Goal: Information Seeking & Learning: Learn about a topic

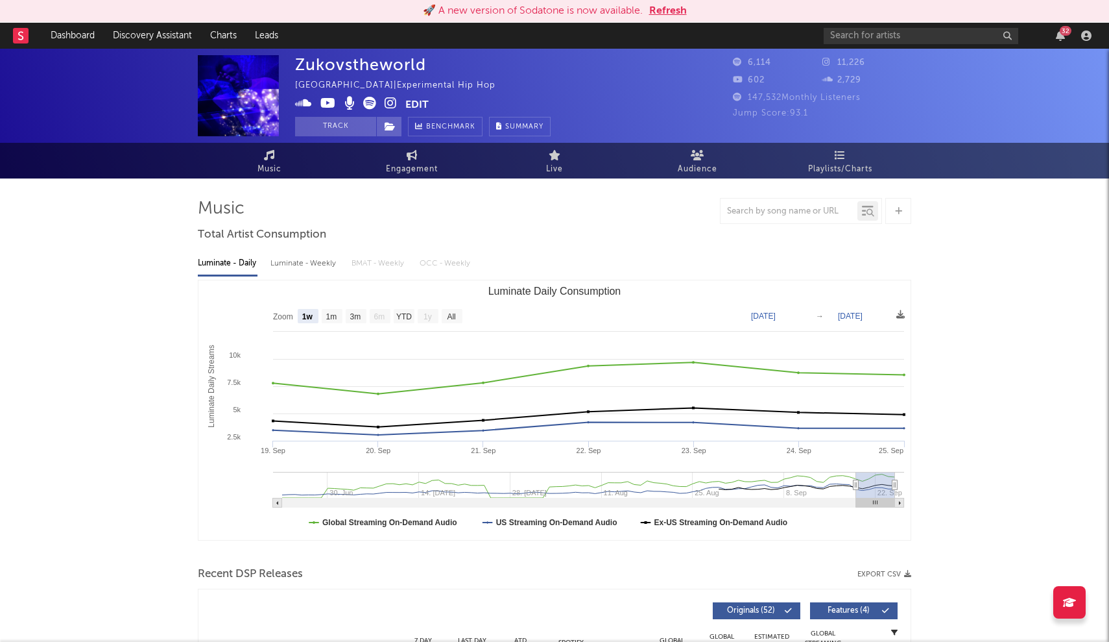
select select "1w"
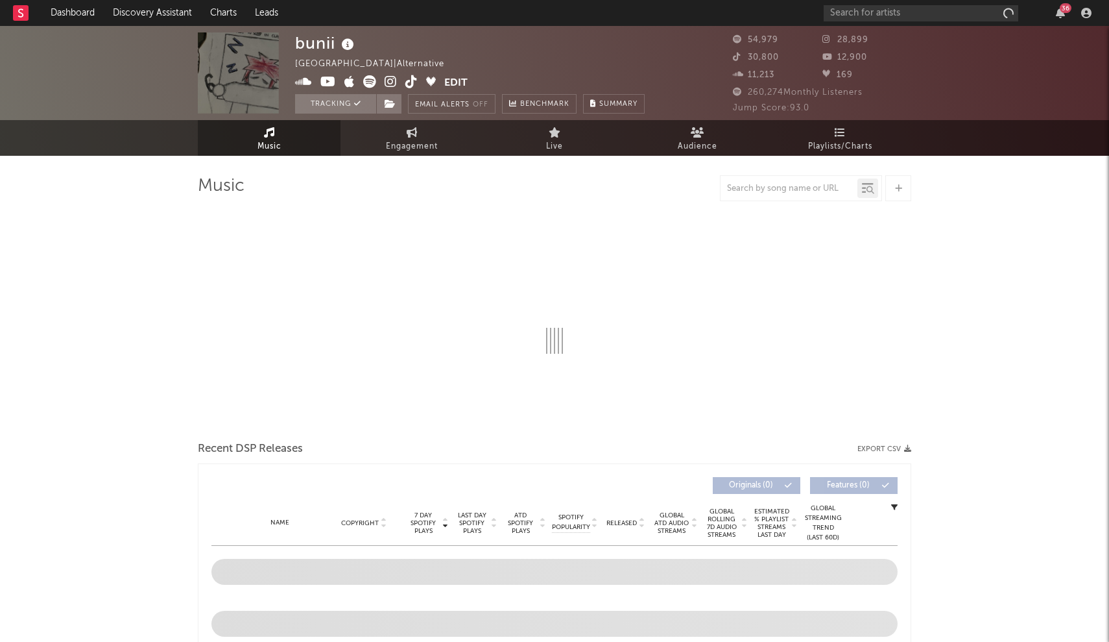
select select "6m"
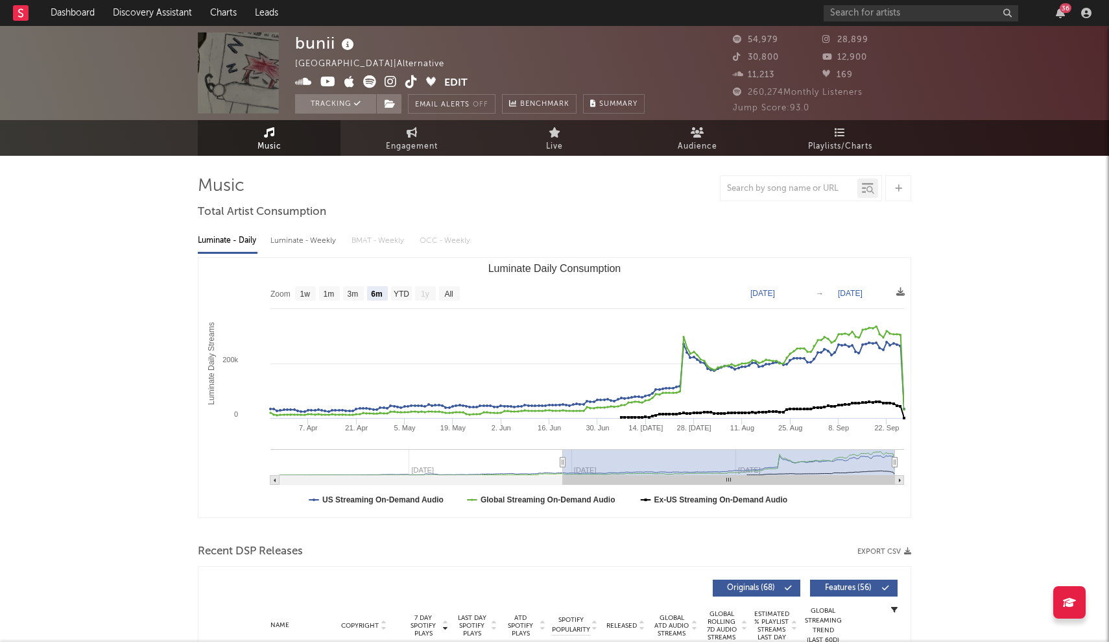
click at [880, 23] on div "36" at bounding box center [960, 13] width 272 height 26
click at [878, 16] on input "text" at bounding box center [921, 13] width 195 height 16
click at [865, 25] on div "china 36" at bounding box center [960, 13] width 272 height 26
click at [863, 14] on input "china" at bounding box center [921, 13] width 195 height 16
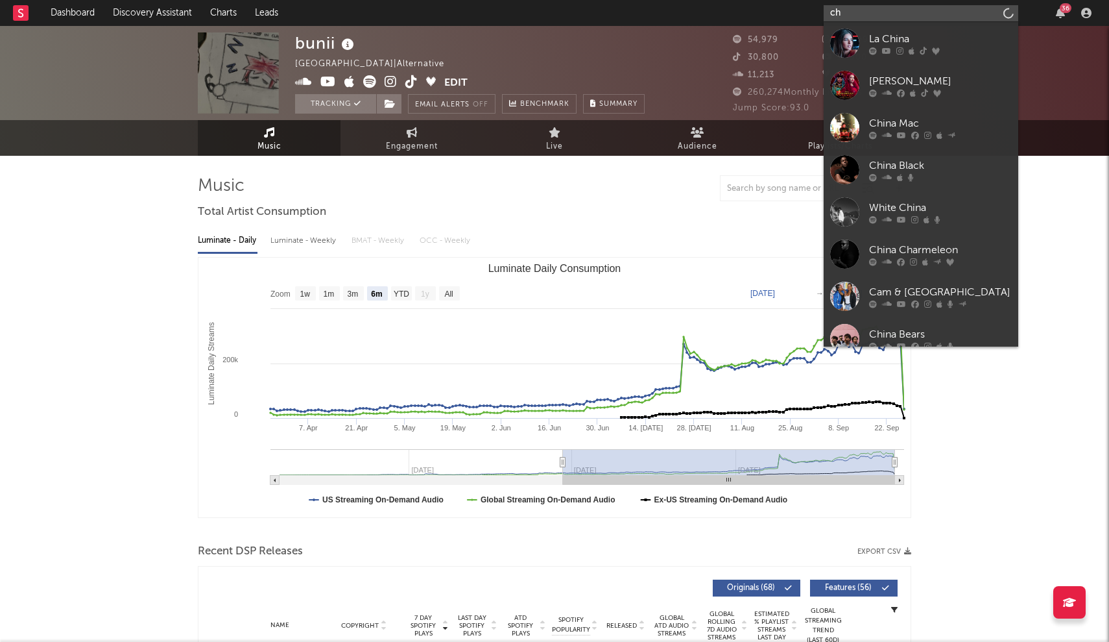
type input "c"
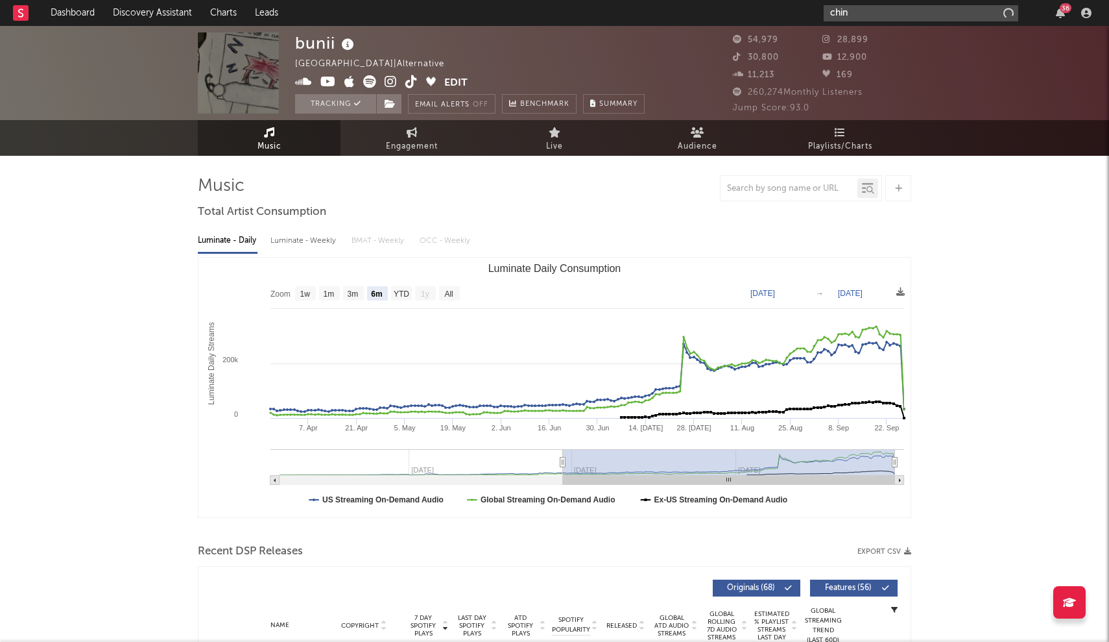
type input "china"
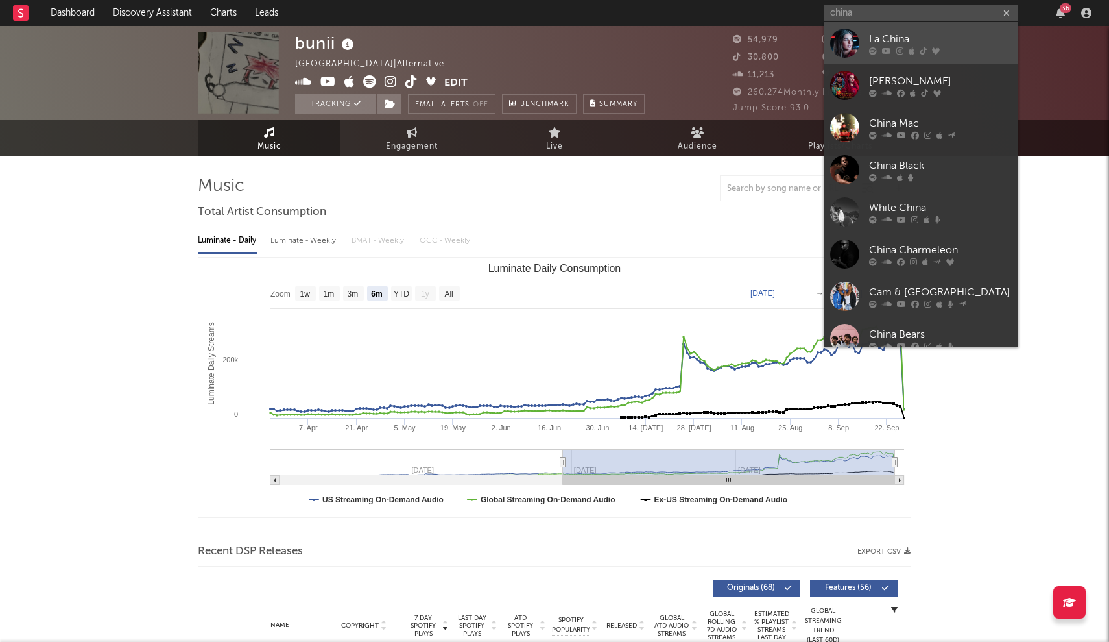
click at [867, 22] on link "La China" at bounding box center [921, 43] width 195 height 42
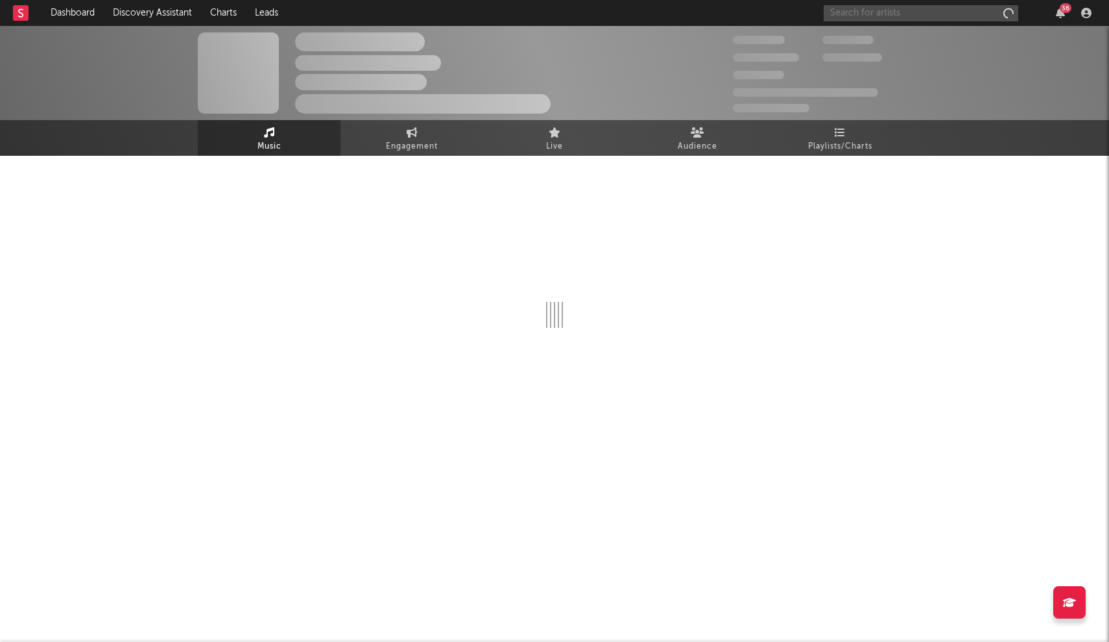
click at [866, 15] on input "text" at bounding box center [921, 13] width 195 height 16
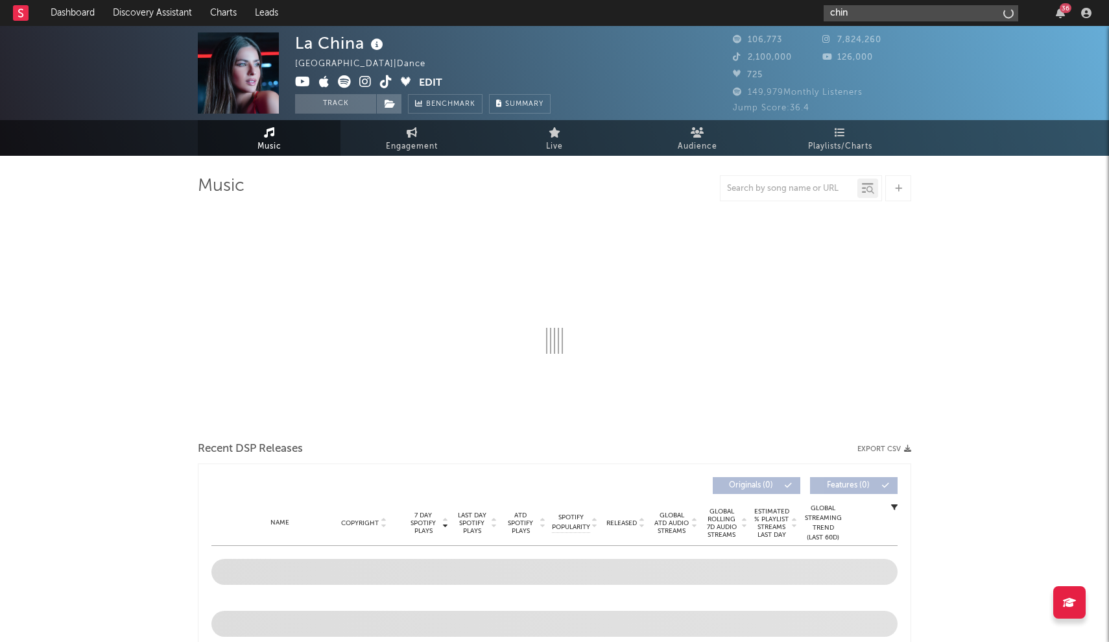
type input "china"
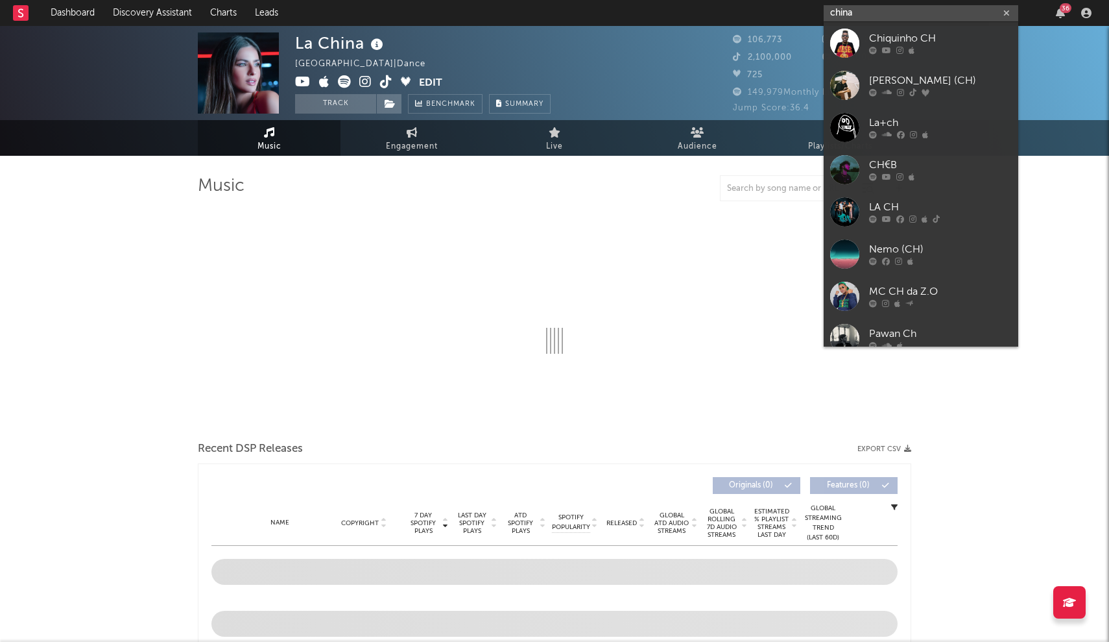
select select "6m"
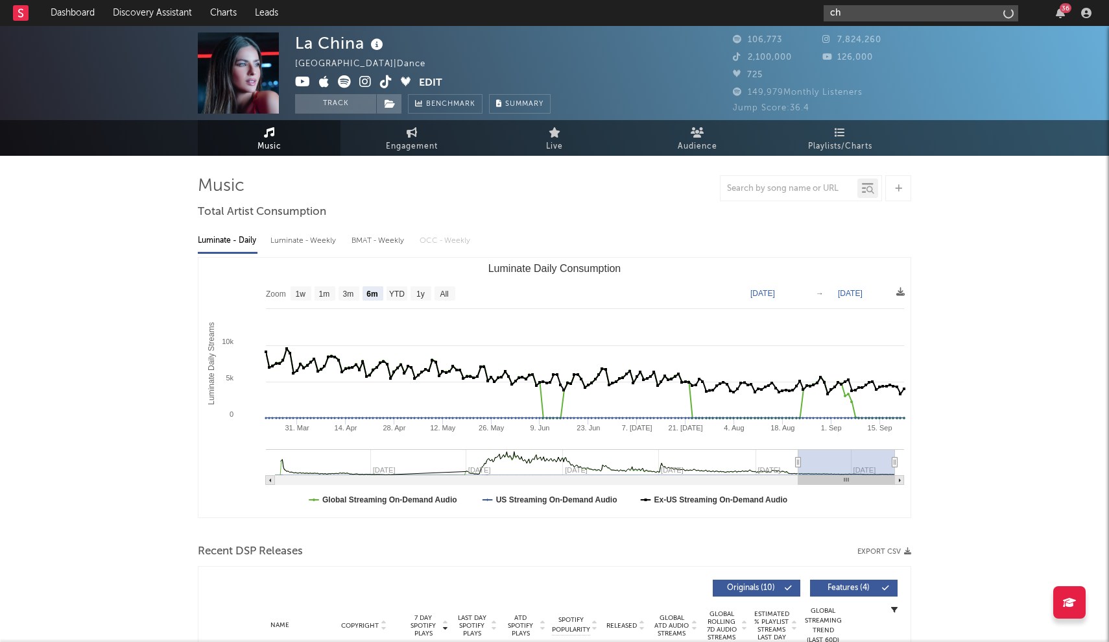
type input "c"
click at [866, 16] on input "china" at bounding box center [921, 13] width 195 height 16
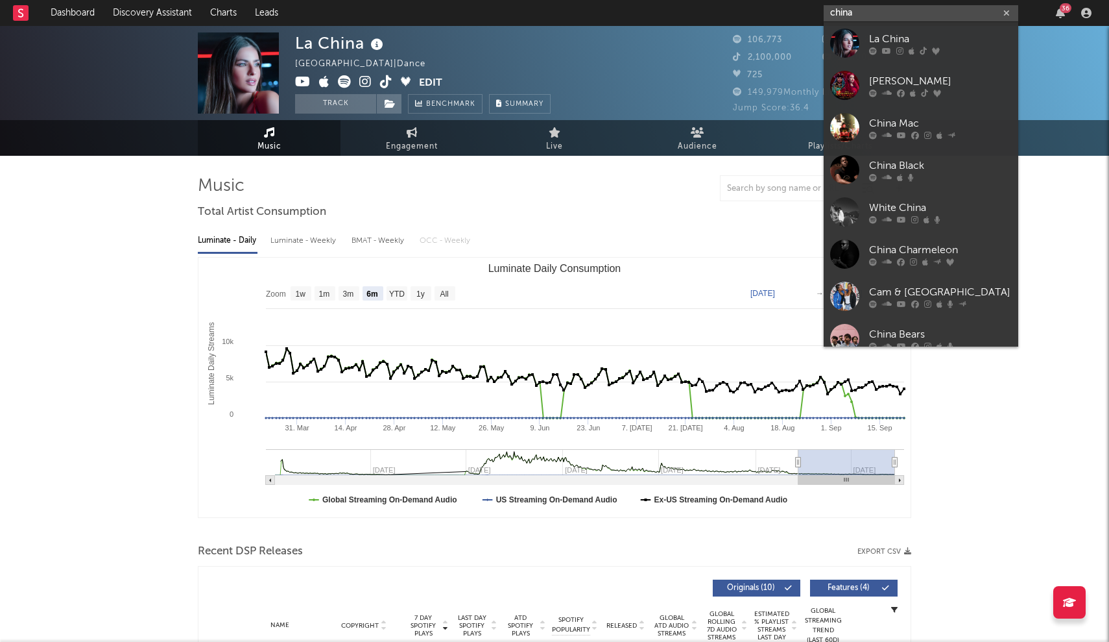
click at [866, 16] on input "china" at bounding box center [921, 13] width 195 height 16
paste input "https://open.spotify.com/artist/6HuondFMnQ0dgMnKgWFhEB?si=8QyWQkaoSx2TiyrdQs5vAQ"
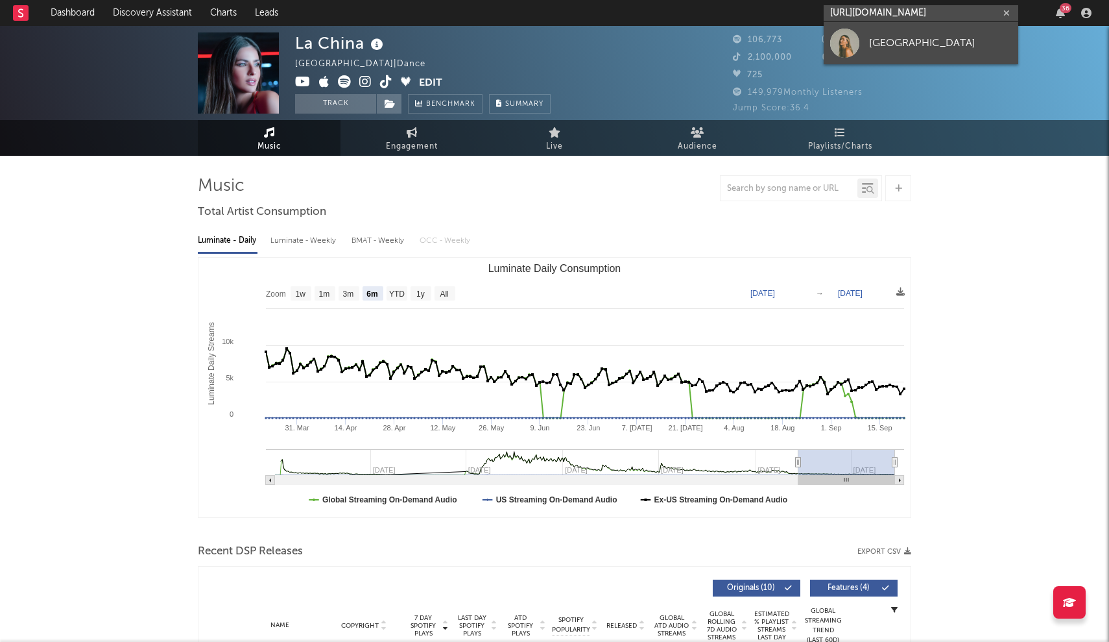
type input "https://open.spotify.com/artist/6HuondFMnQ0dgMnKgWFhEB?si=8QyWQkaoSx2TiyrdQs5vAQ"
click at [867, 36] on link "China" at bounding box center [921, 43] width 195 height 42
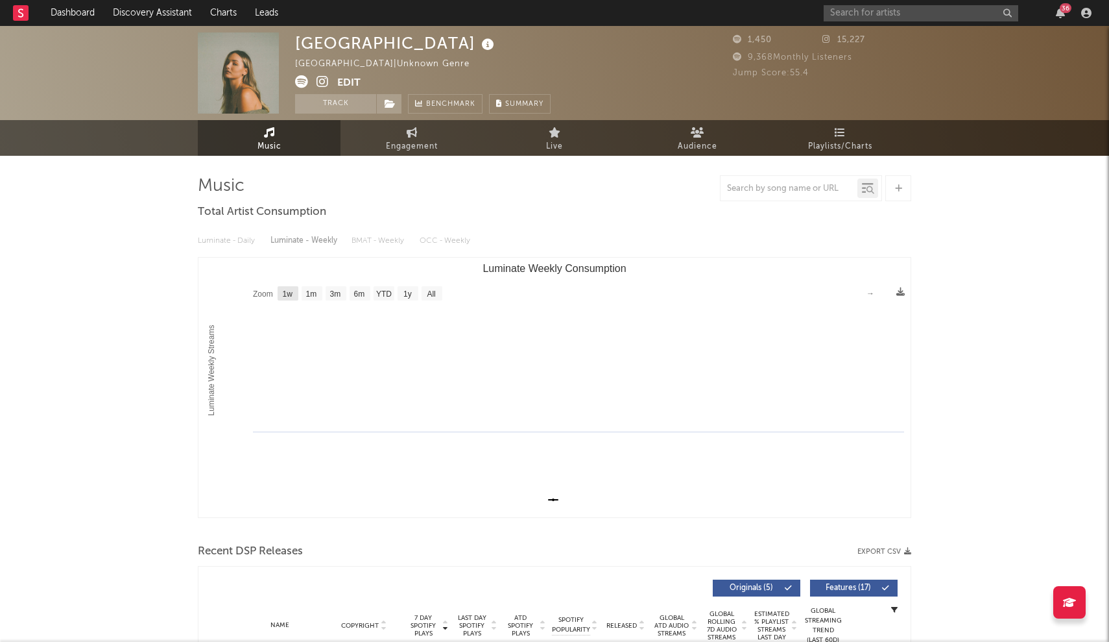
click at [282, 295] on rect "Luminate Weekly Consumption" at bounding box center [288, 293] width 21 height 14
select select "1w"
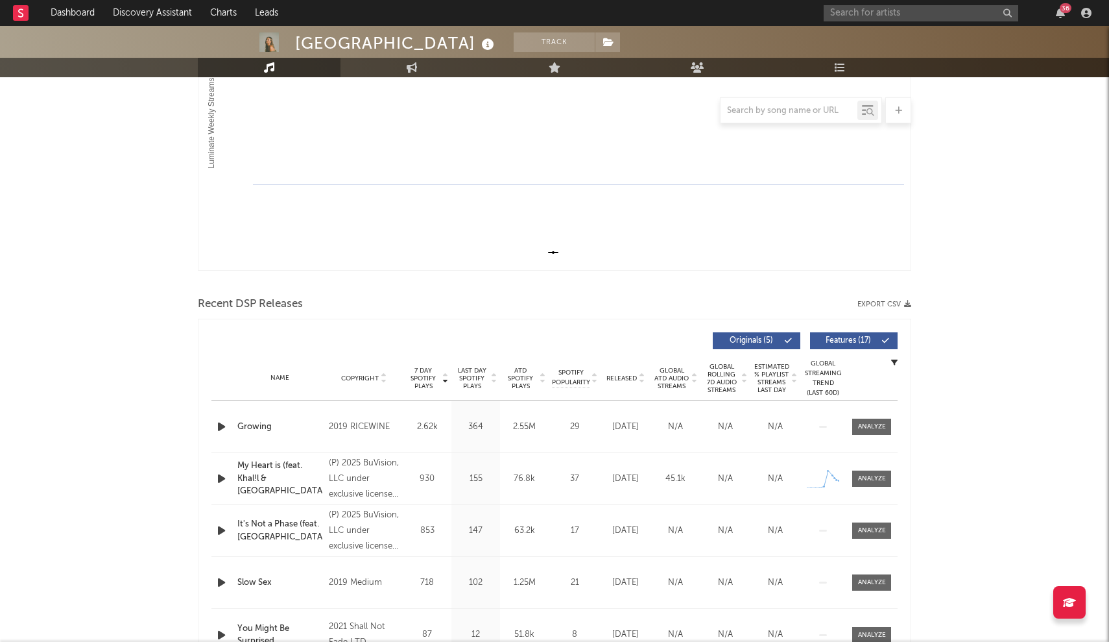
scroll to position [251, 0]
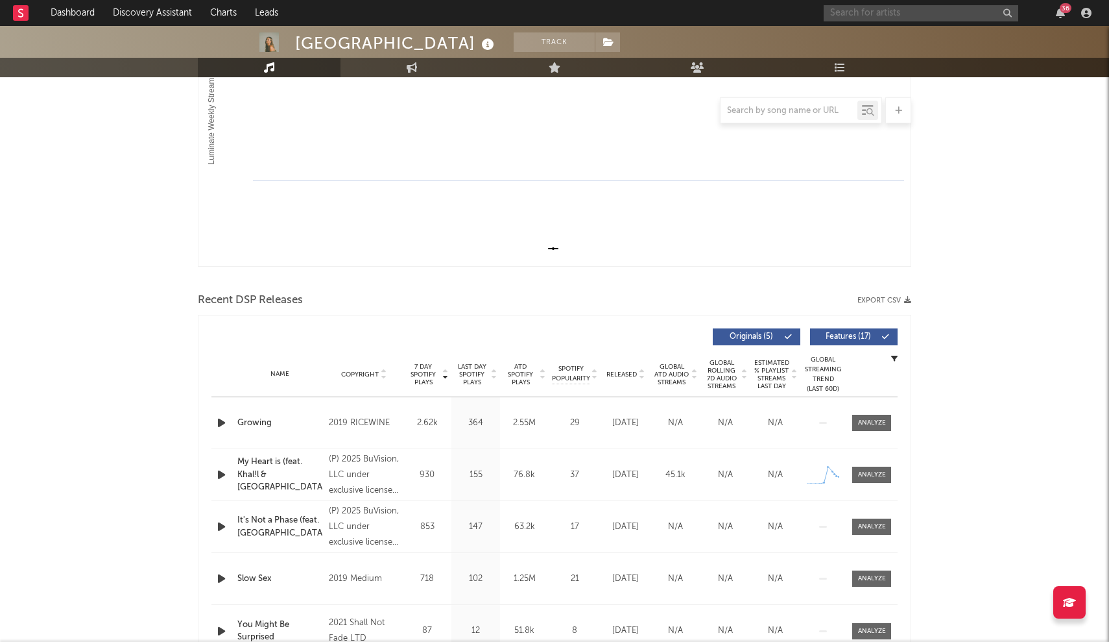
click at [875, 14] on input "text" at bounding box center [921, 13] width 195 height 16
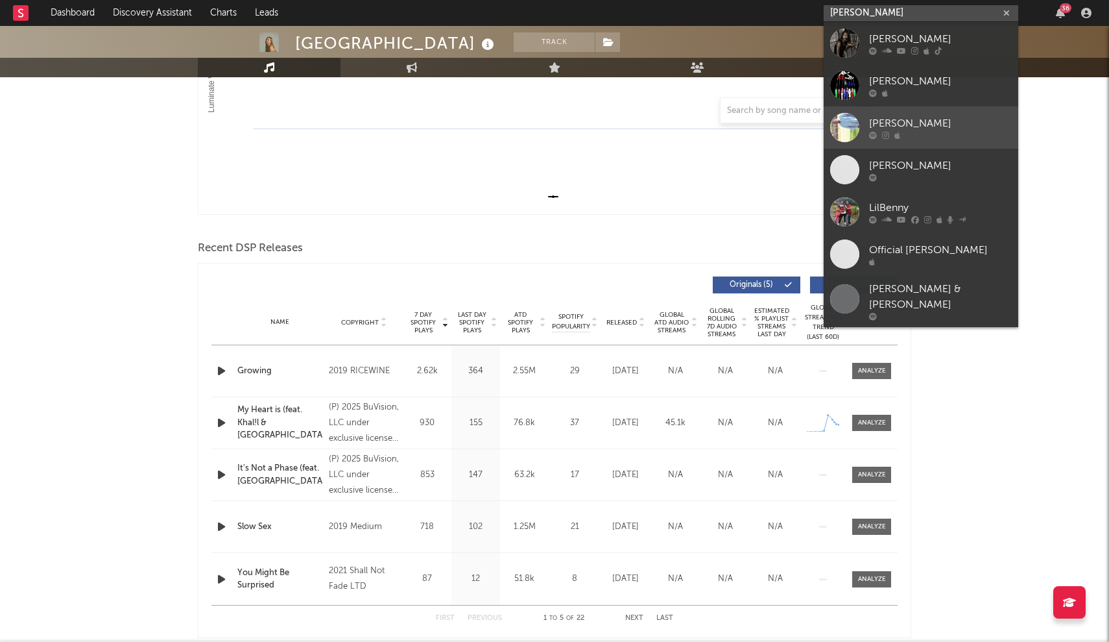
scroll to position [300, 0]
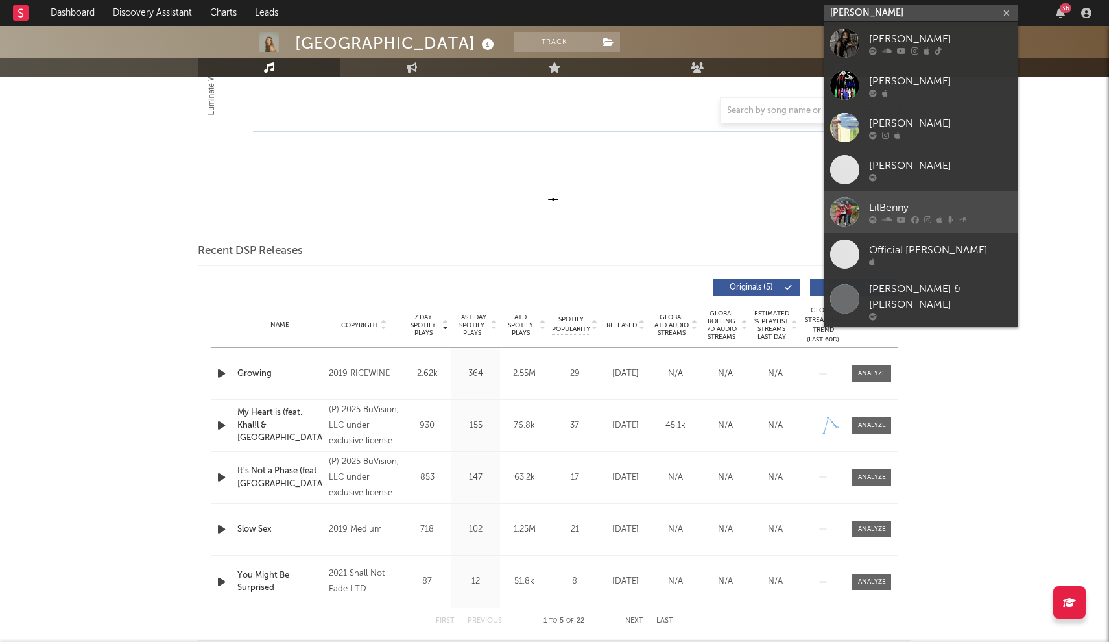
type input "lil benny"
click at [843, 213] on div at bounding box center [844, 211] width 29 height 29
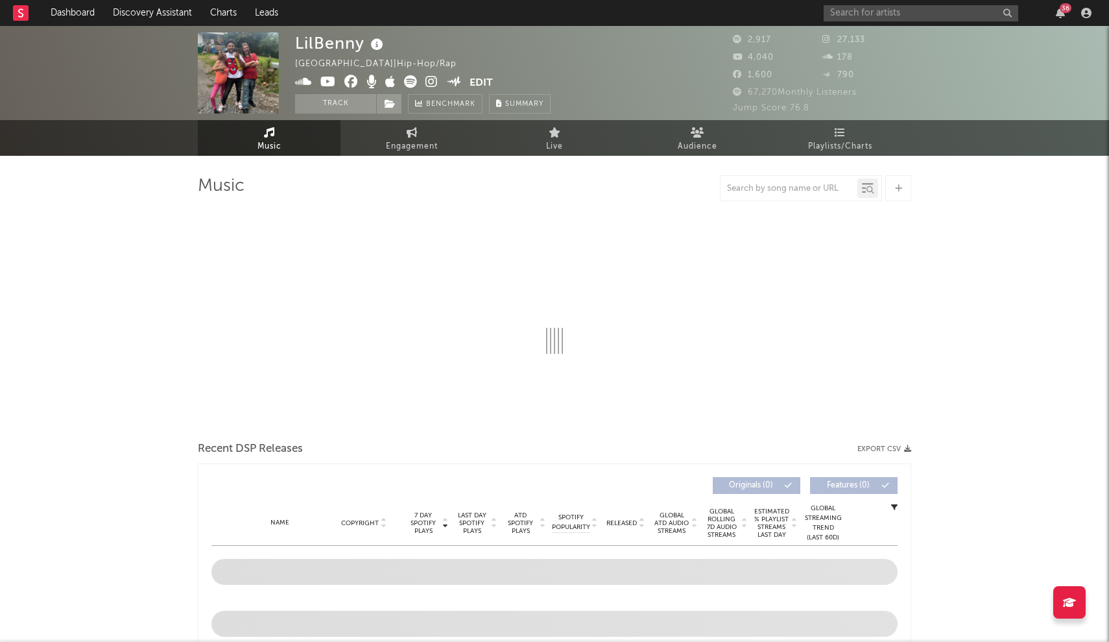
select select "6m"
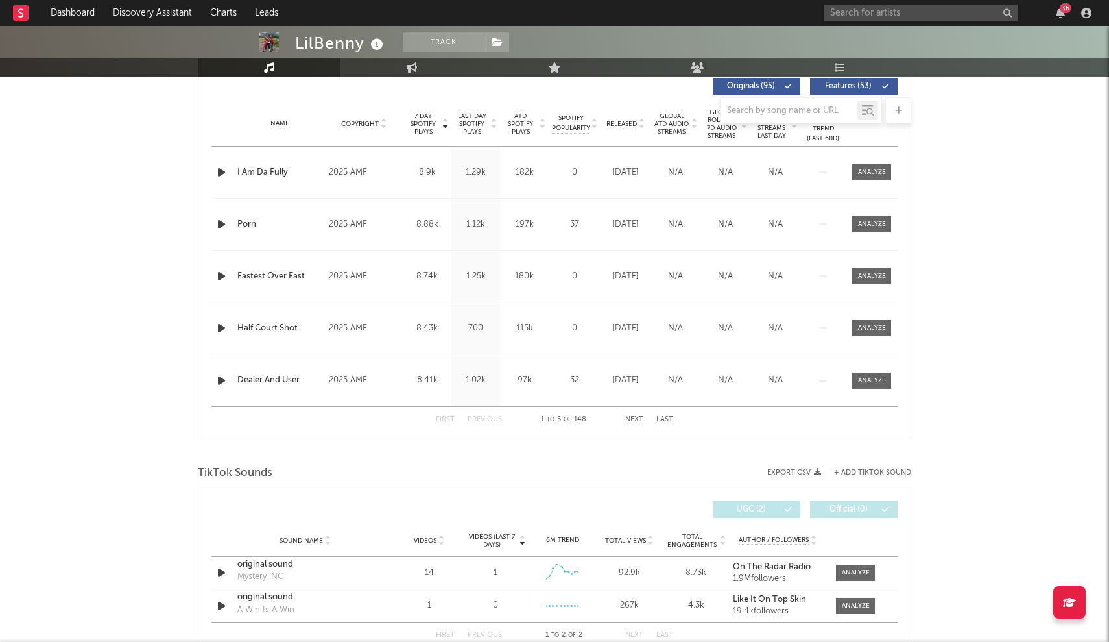
scroll to position [486, 0]
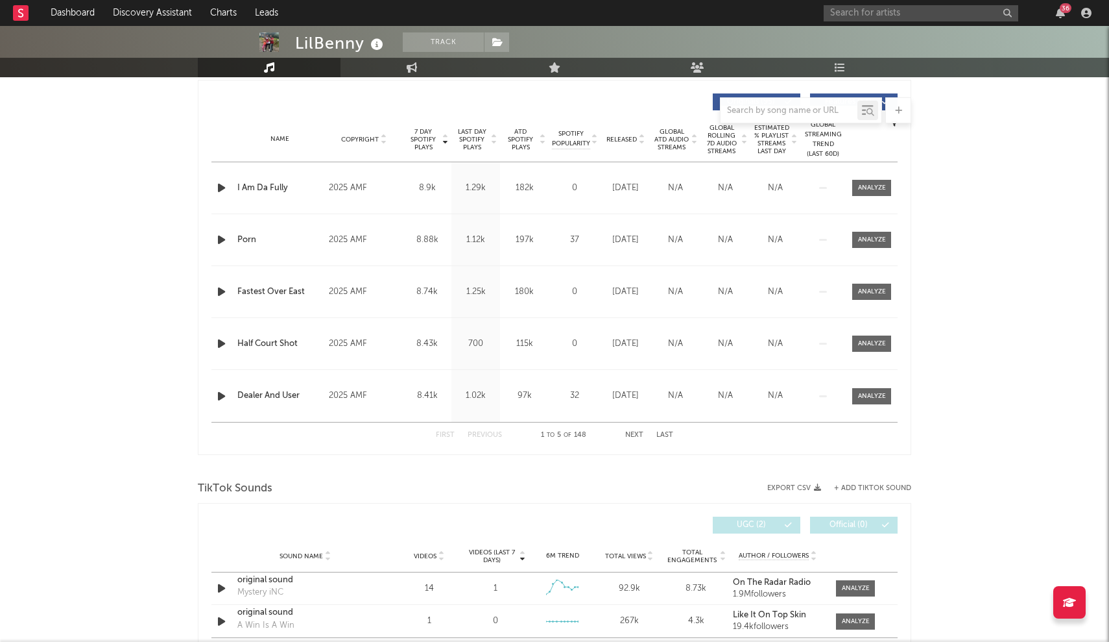
click at [924, 3] on div "36" at bounding box center [960, 13] width 272 height 26
click at [924, 10] on input "text" at bounding box center [921, 13] width 195 height 16
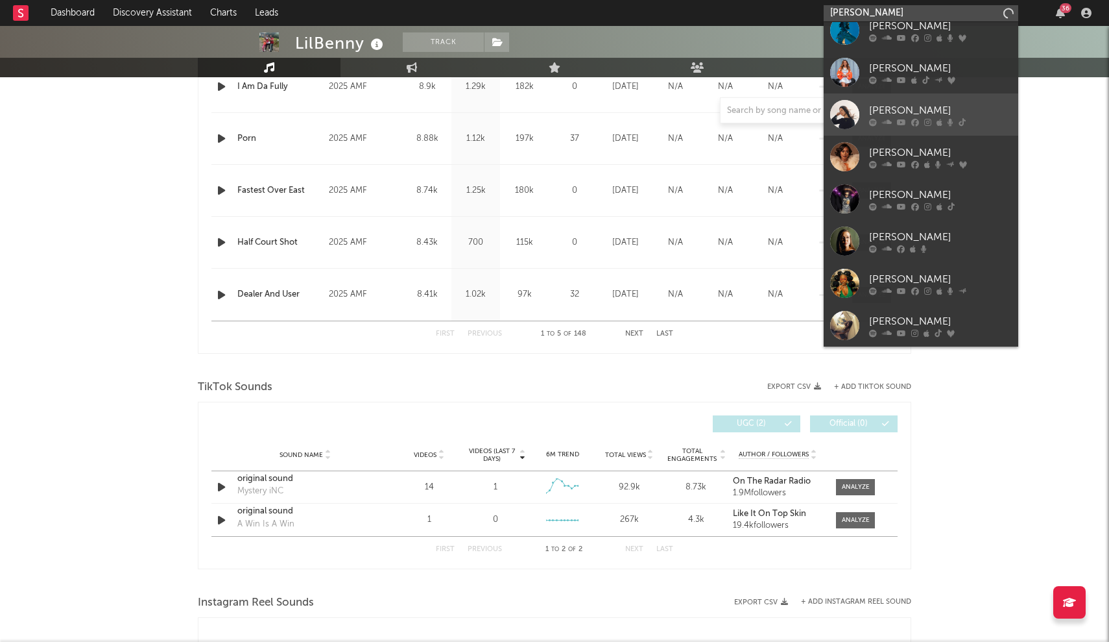
scroll to position [584, 0]
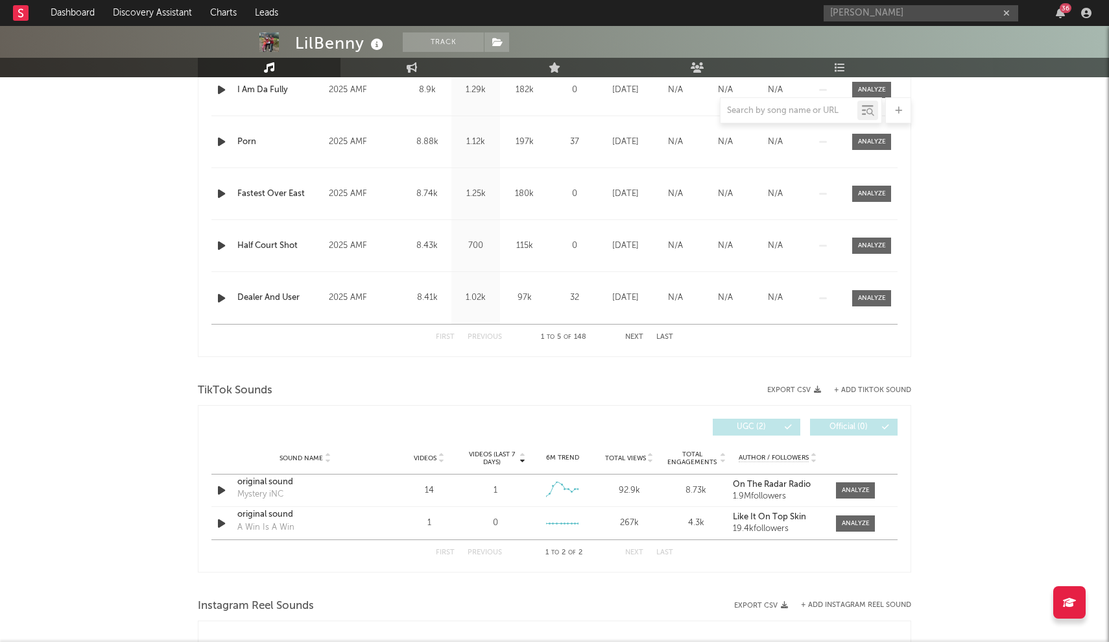
click at [880, 19] on input "nadia" at bounding box center [921, 13] width 195 height 16
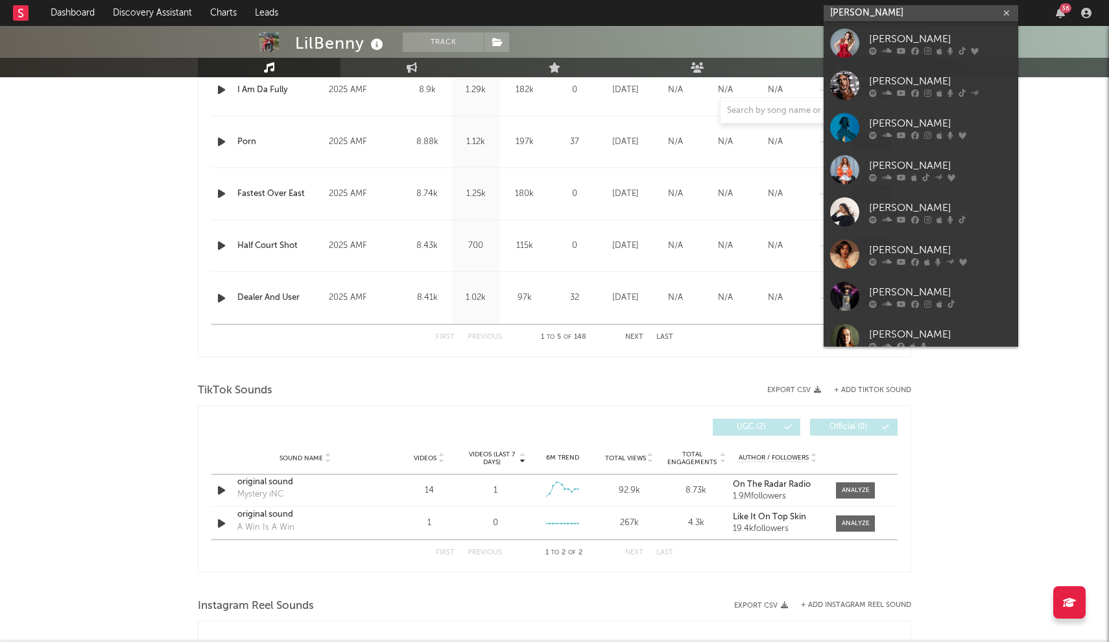
paste input "https://open.spotify.com/album/0VNxQ37Se3o4dV9ePA34bv?trackId=7JuQ1lB0Yv3ZFKfvQ…"
type input "https://open.spotify.com/album/0VNxQ37Se3o4dV9ePA34bv?trackId=7JuQ1lB0Yv3ZFKfvQ…"
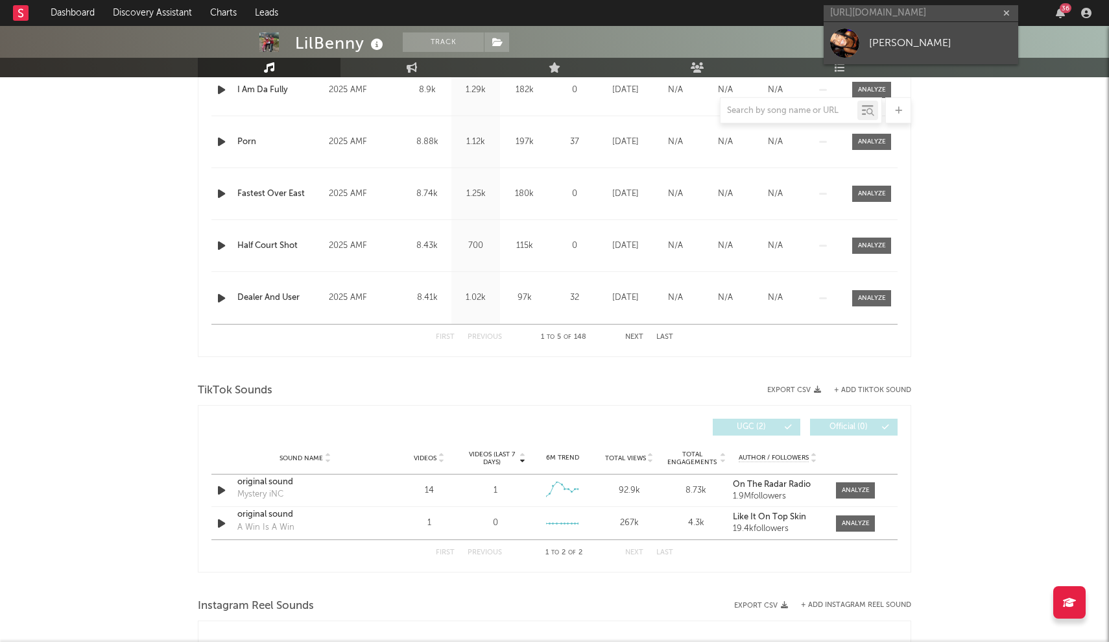
click at [886, 49] on div "Nadia" at bounding box center [940, 43] width 143 height 16
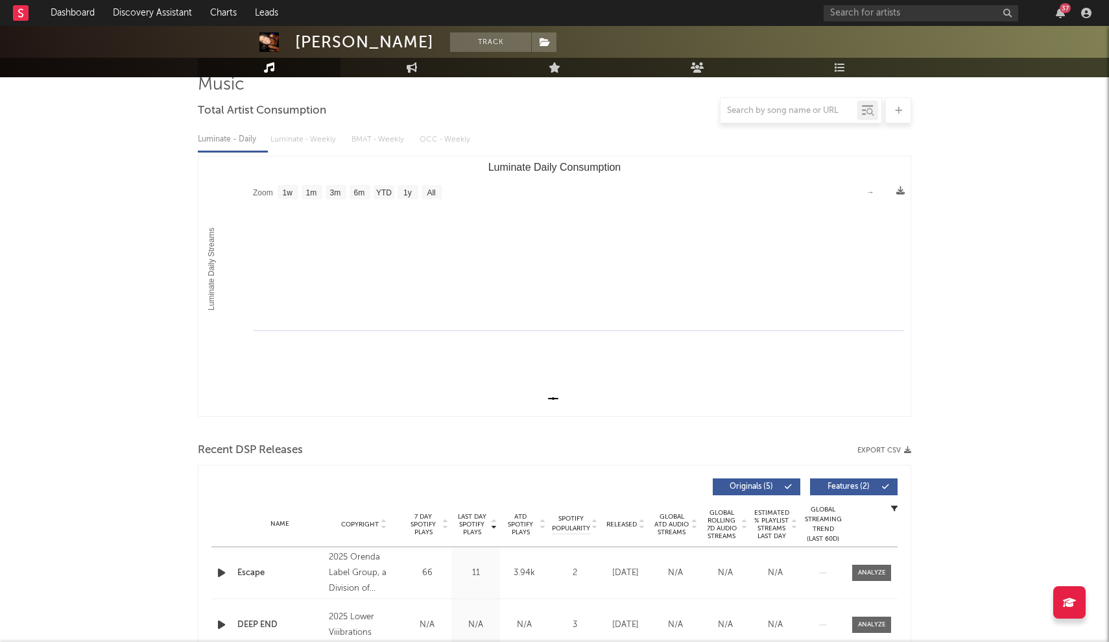
scroll to position [102, 0]
click at [285, 191] on text "1w" at bounding box center [288, 191] width 10 height 9
select select "1w"
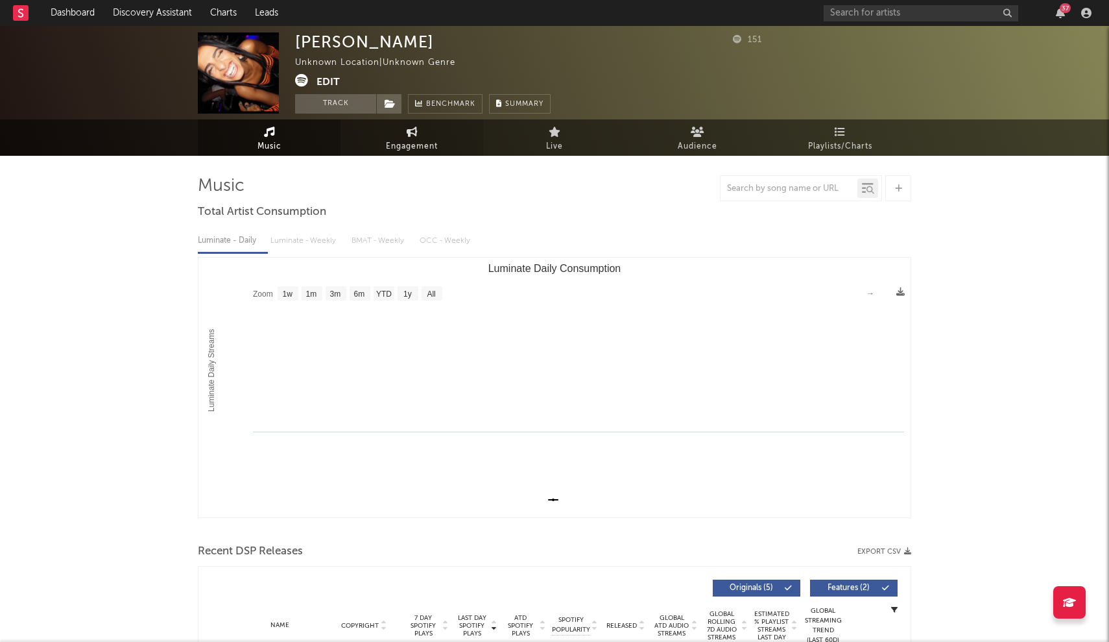
scroll to position [0, 0]
click at [914, 16] on input "text" at bounding box center [921, 13] width 195 height 16
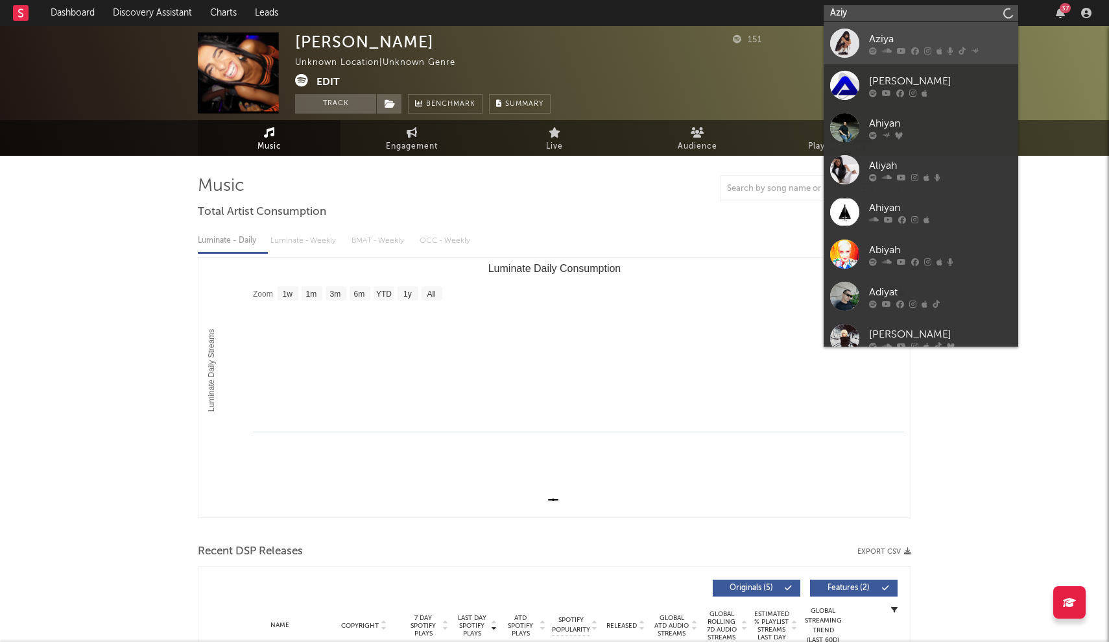
type input "Aziy"
click at [853, 45] on div at bounding box center [844, 43] width 29 height 29
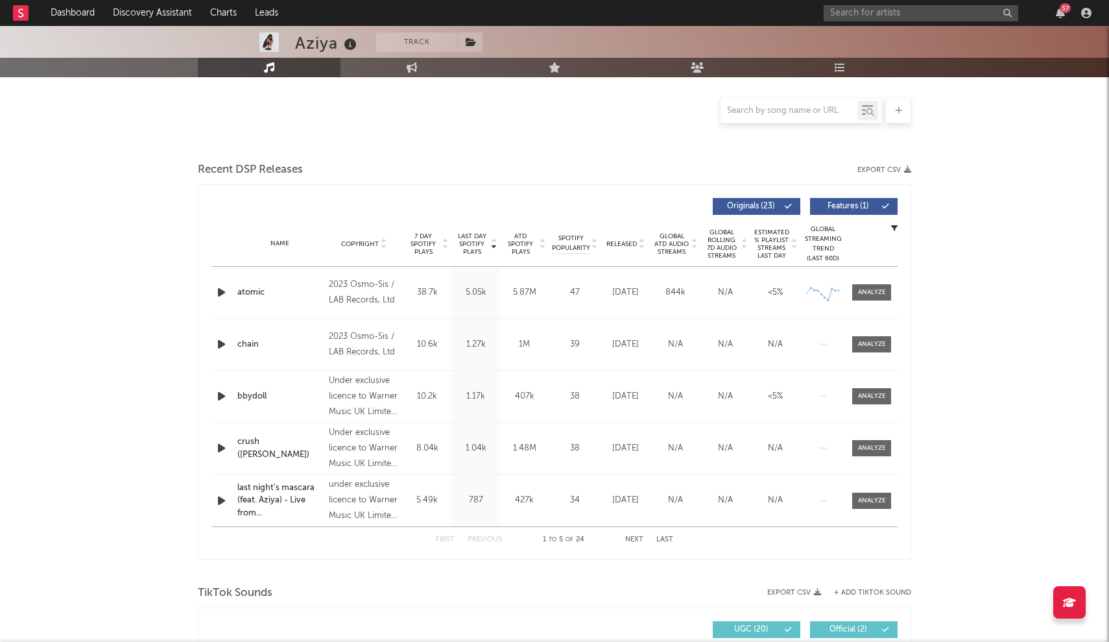
scroll to position [279, 0]
select select "6m"
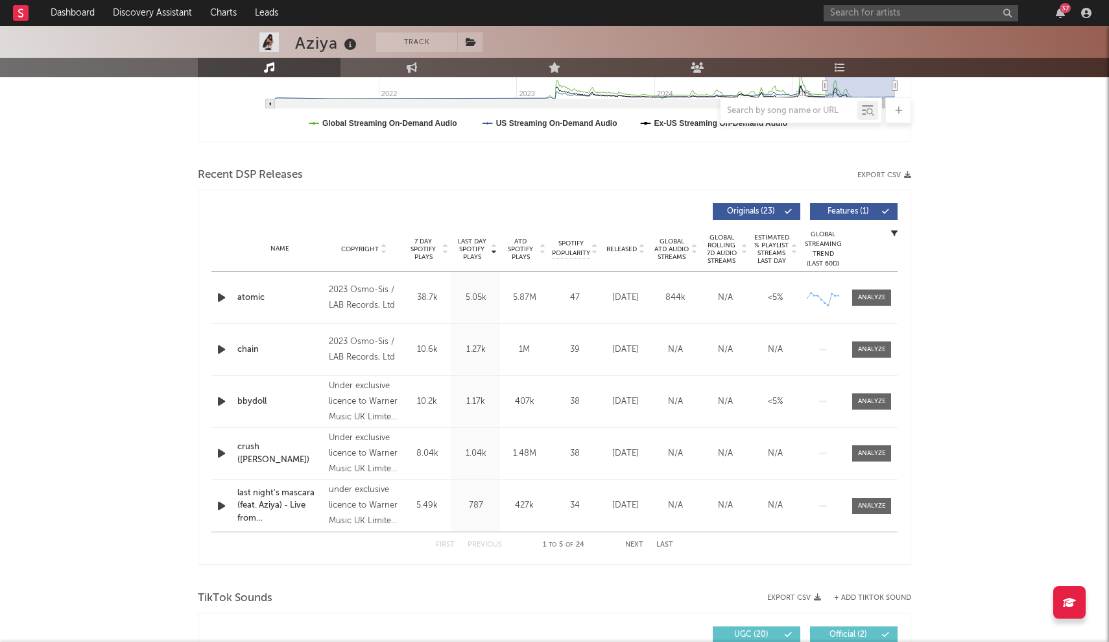
scroll to position [251, 0]
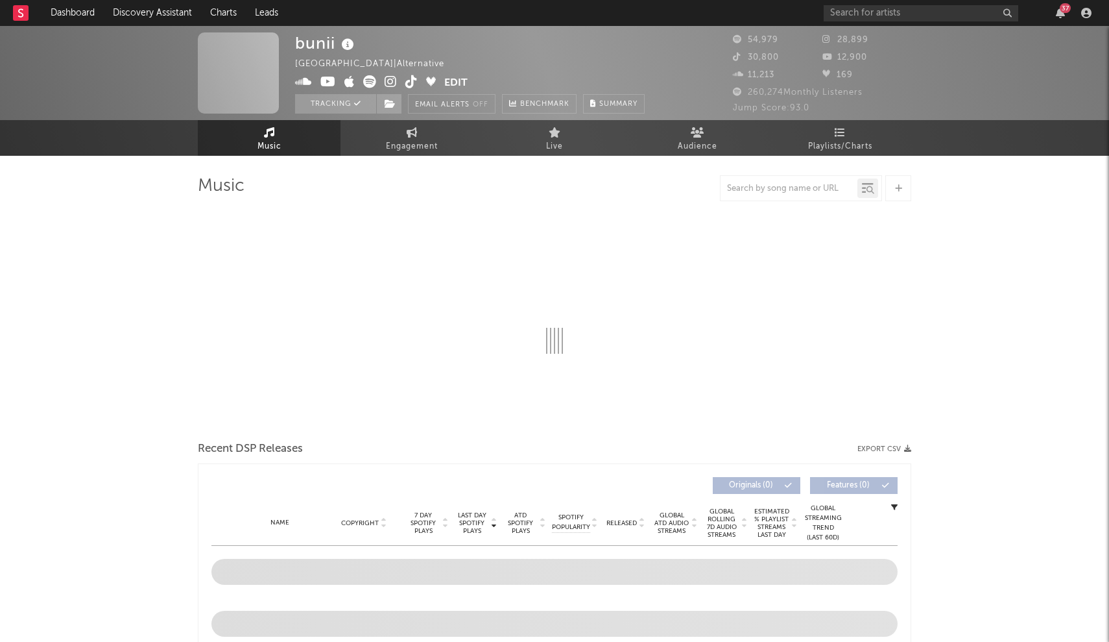
select select "6m"
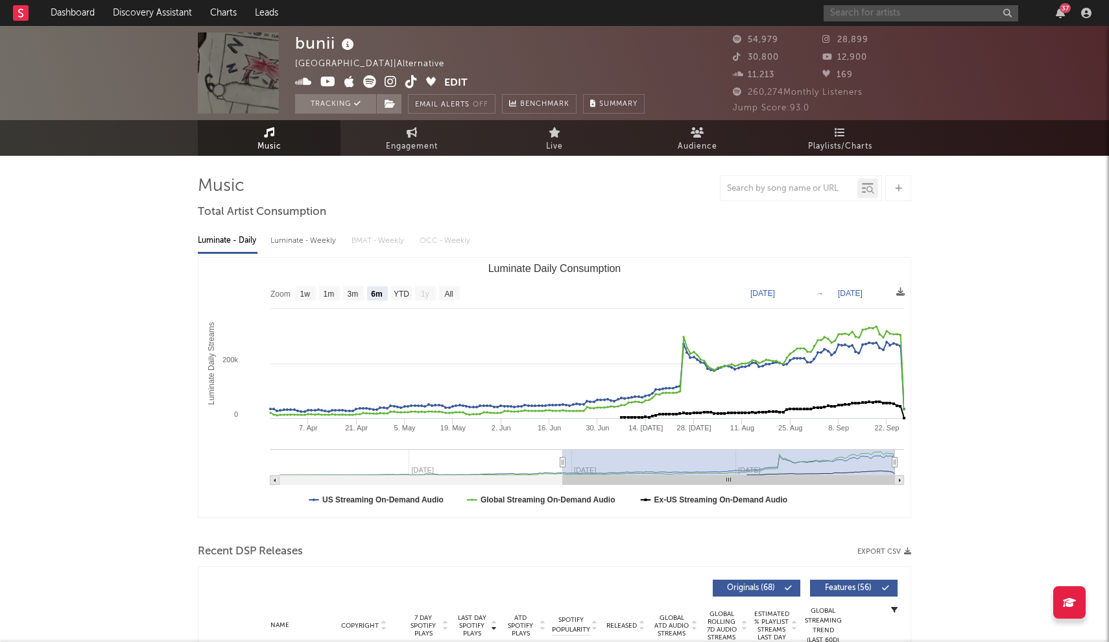
click at [876, 16] on input "text" at bounding box center [921, 13] width 195 height 16
type input "d"
click at [961, 18] on input "text" at bounding box center [921, 13] width 195 height 16
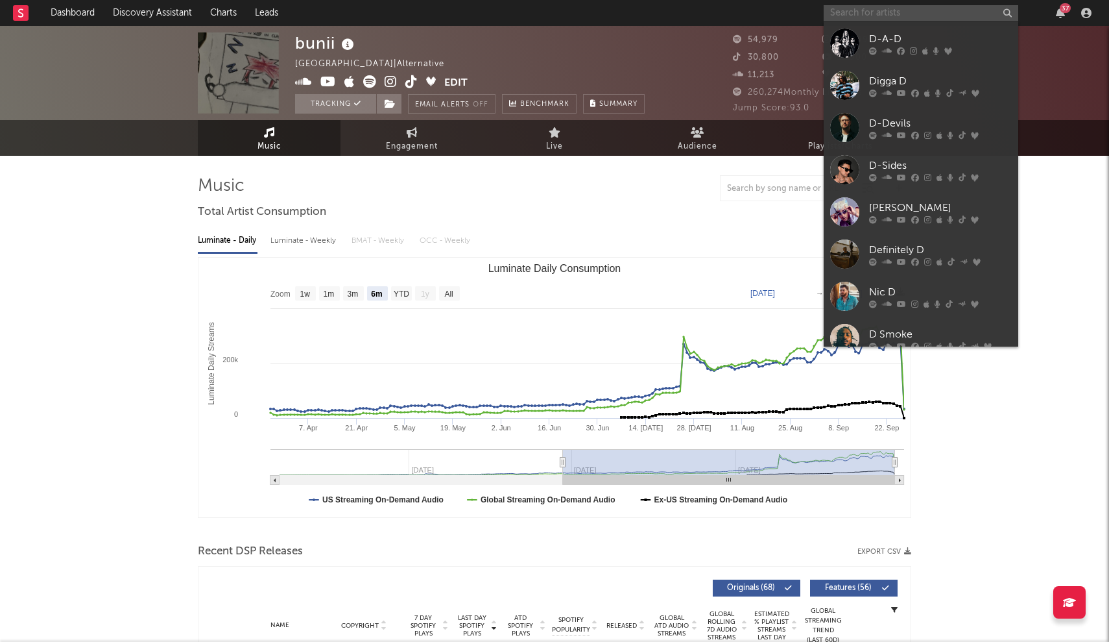
paste input "https://open.spotify.com/artist/4r8PxDmz7OklWJ6OP4TibY?trackId=5rdhBbpXiv2bvPtv…"
type input "https://open.spotify.com/artist/4r8PxDmz7OklWJ6OP4TibY?trackId=5rdhBbpXiv2bvPtv…"
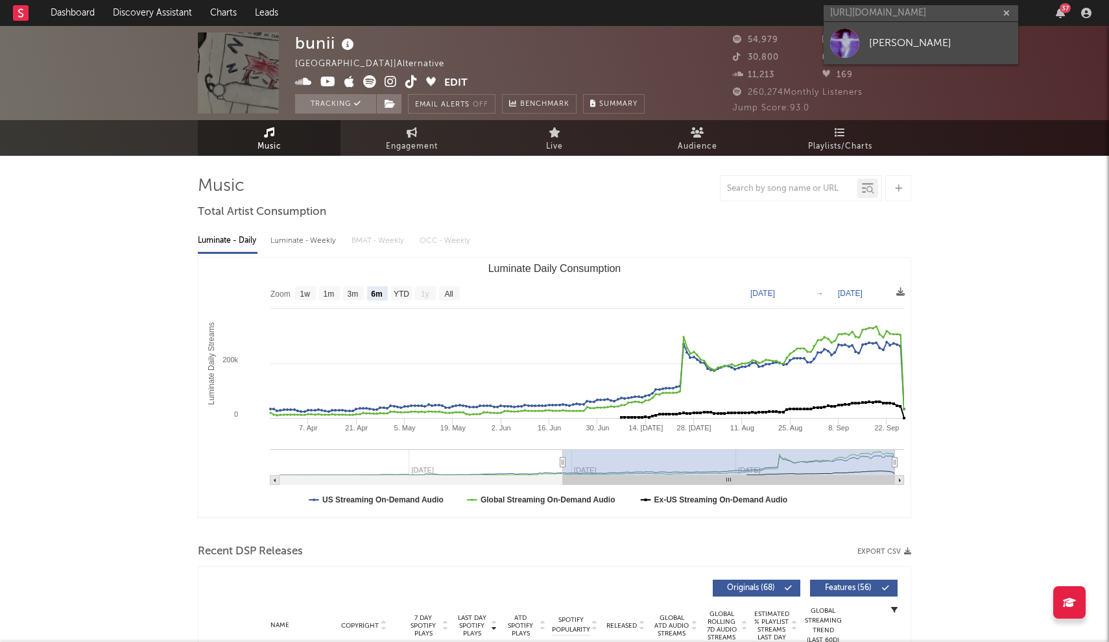
click at [886, 43] on div "Dominique Da Silva" at bounding box center [940, 43] width 143 height 16
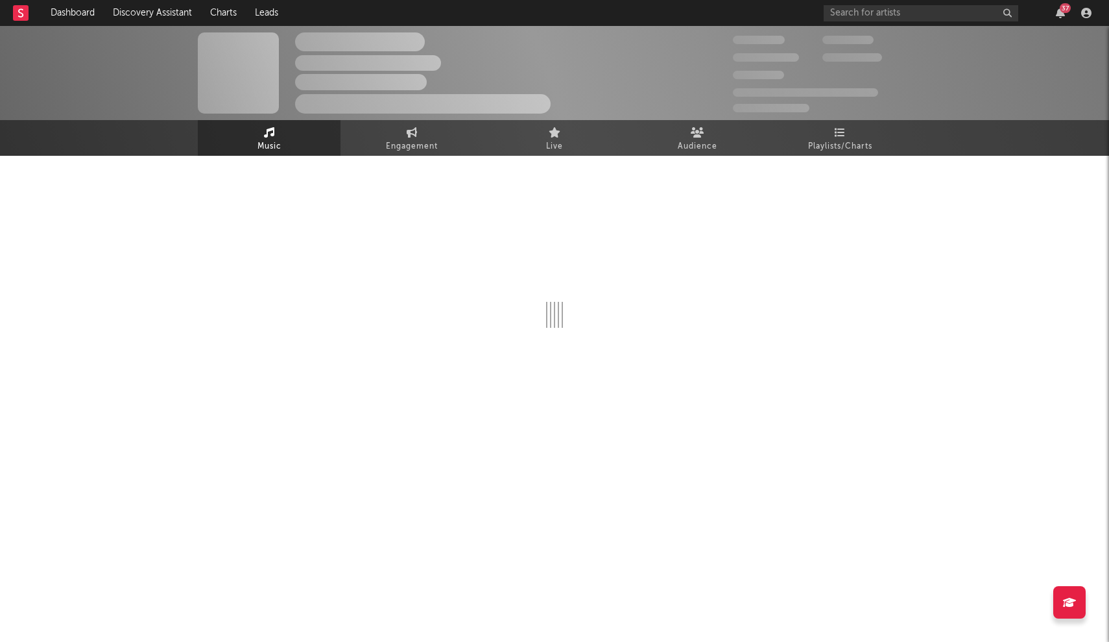
select select "1w"
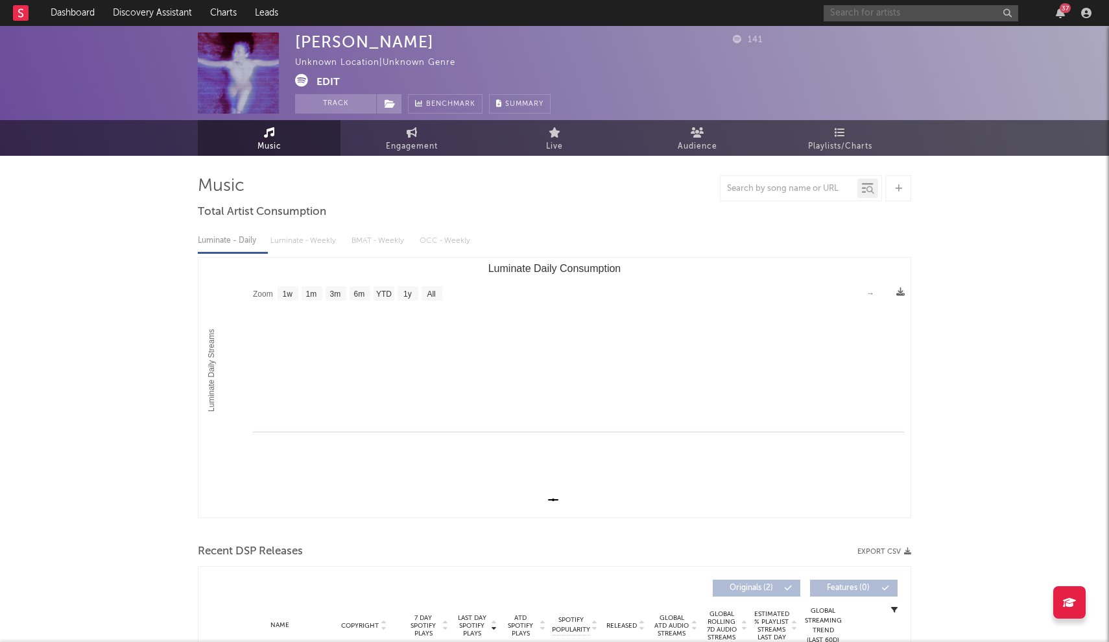
click at [893, 16] on input "text" at bounding box center [921, 13] width 195 height 16
click at [850, 9] on input "avi" at bounding box center [921, 13] width 195 height 16
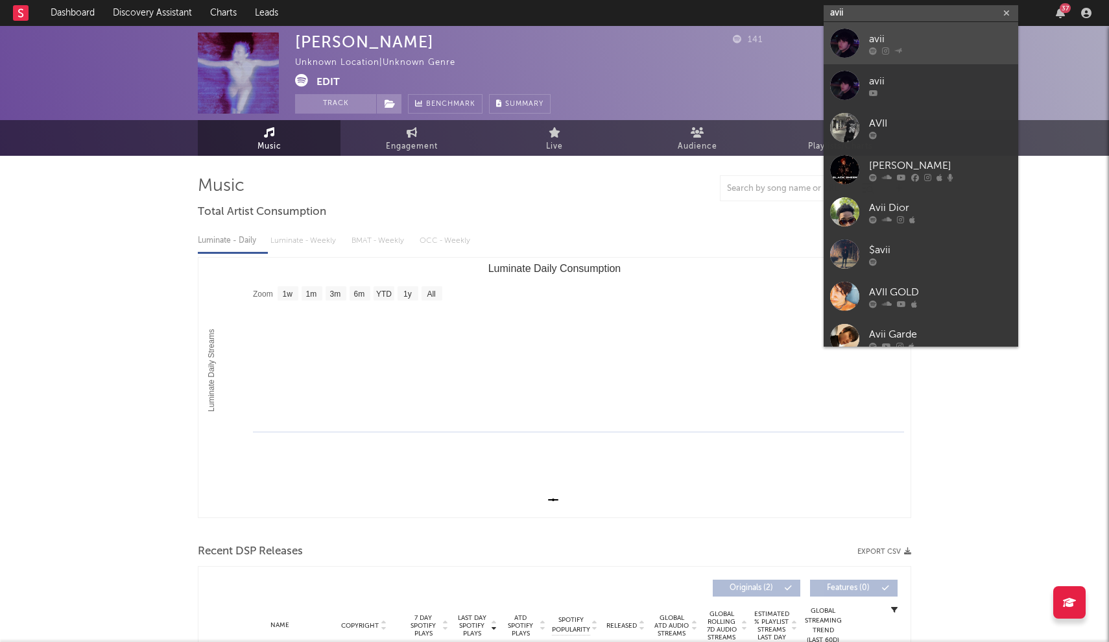
type input "avii"
click at [846, 60] on link "avii" at bounding box center [921, 43] width 195 height 42
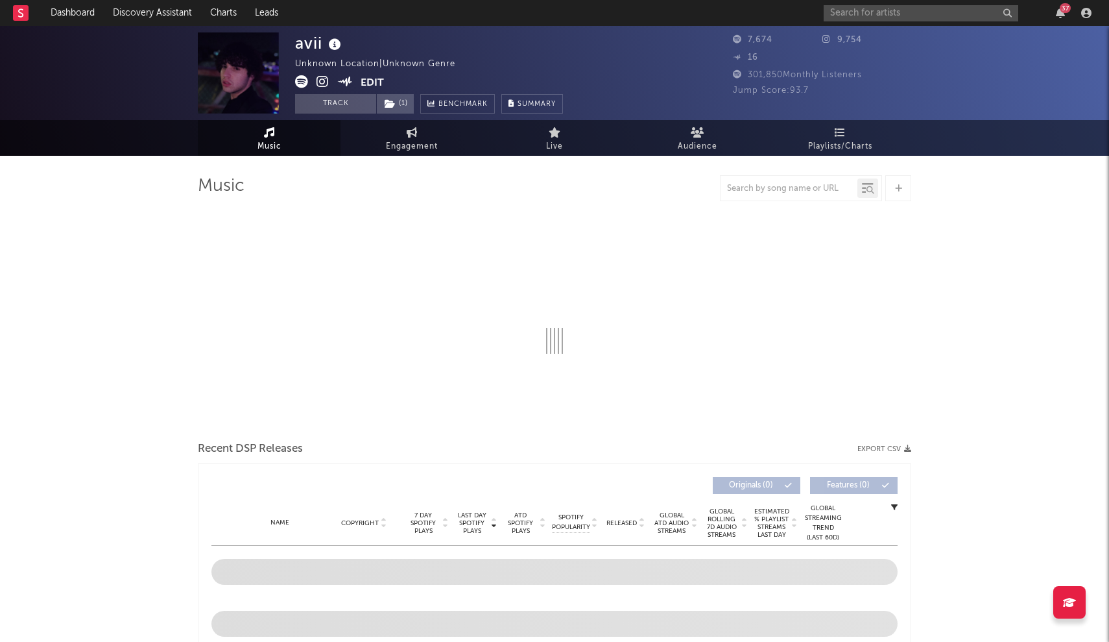
select select "1w"
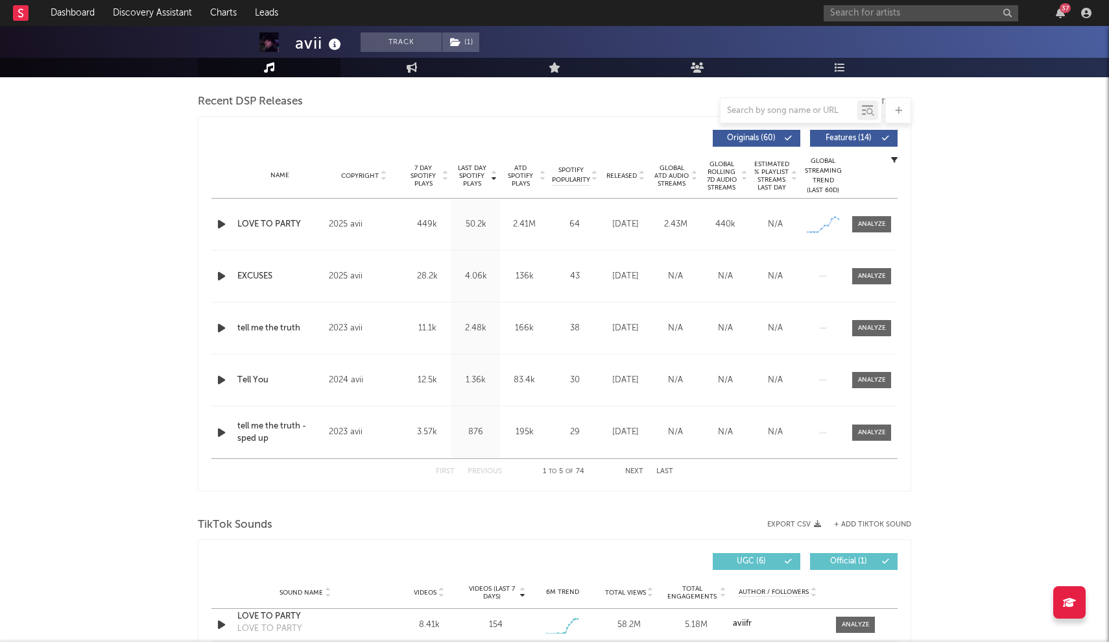
scroll to position [455, 0]
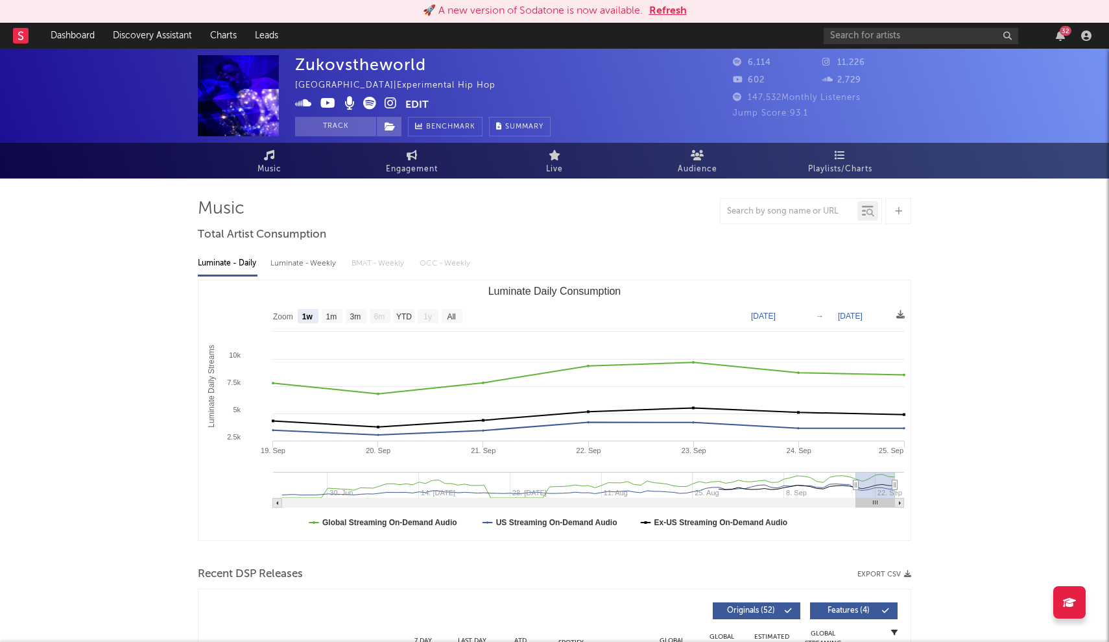
select select "1w"
